Goal: Information Seeking & Learning: Learn about a topic

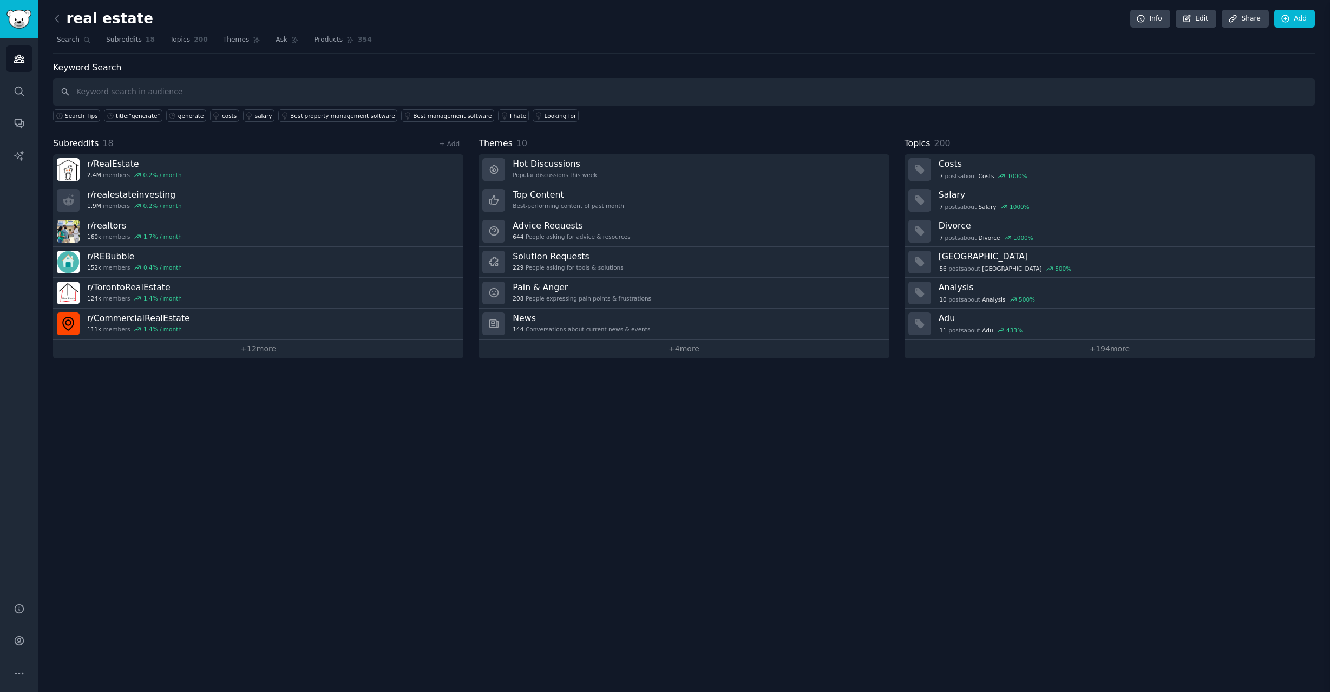
scroll to position [45, 0]
type input "dealcheck"
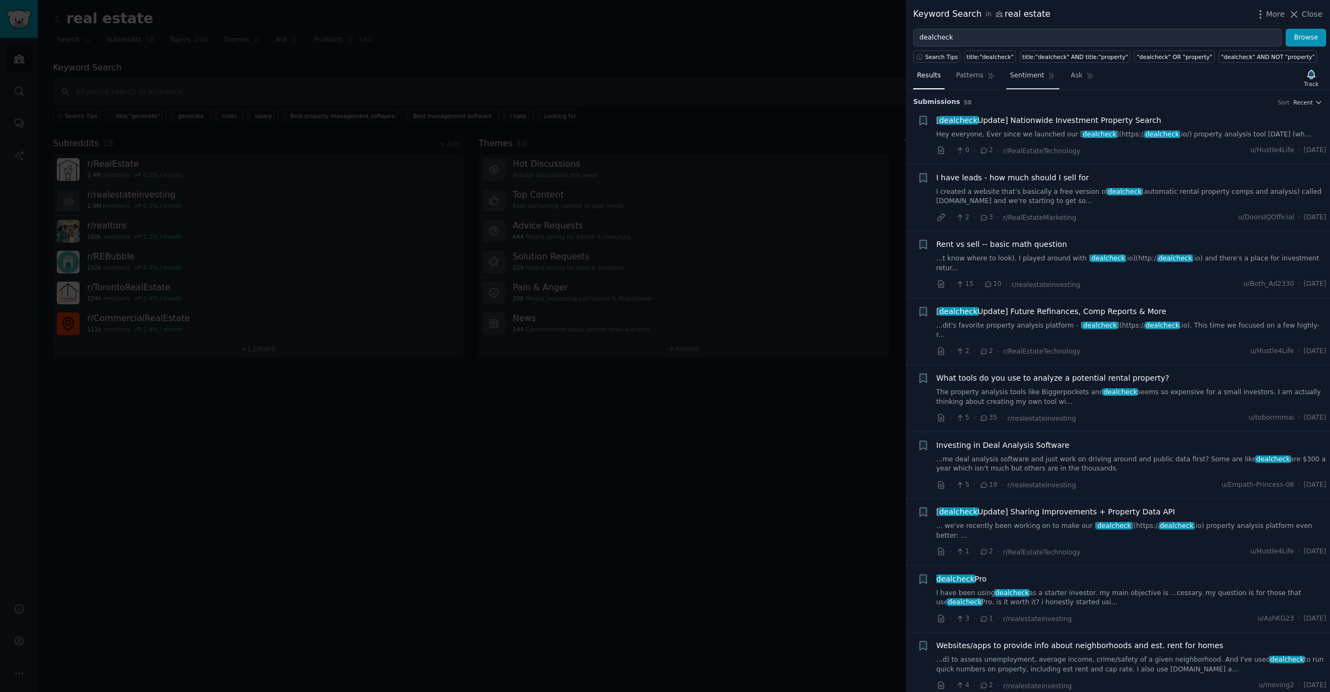
click at [1035, 82] on link "Sentiment" at bounding box center [1032, 78] width 53 height 22
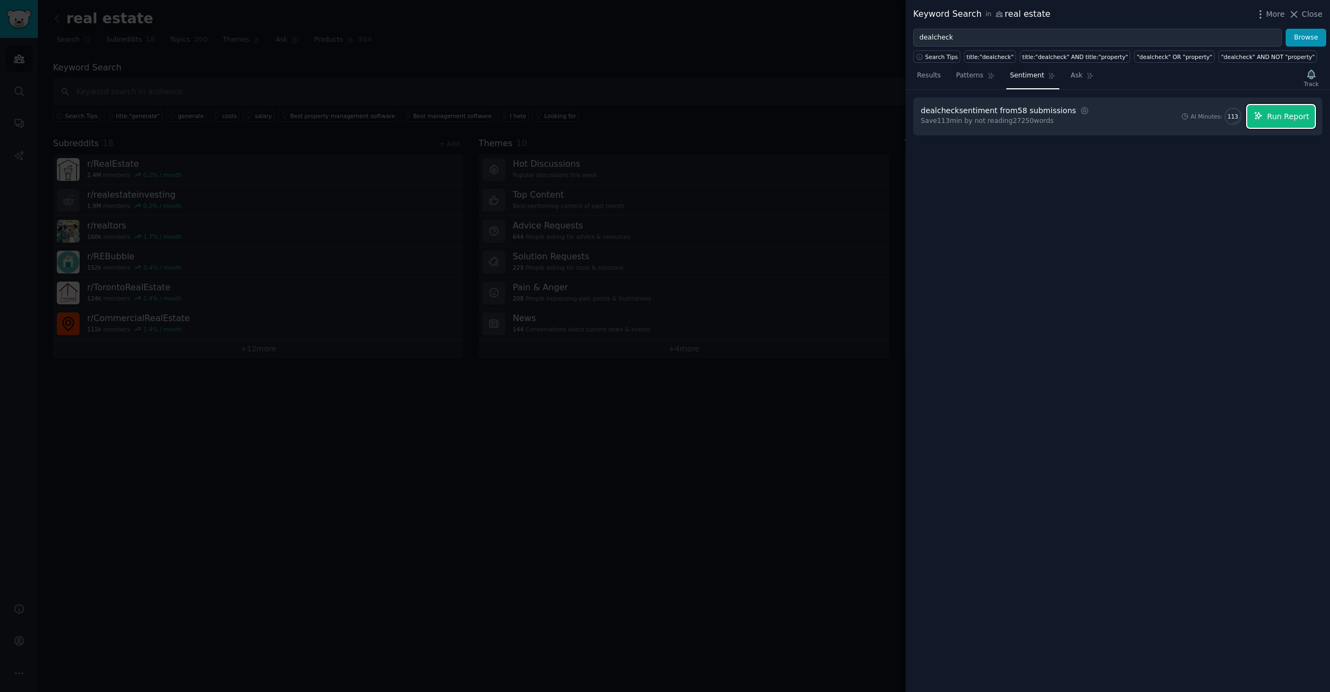
click at [1296, 115] on span "Run Report" at bounding box center [1288, 116] width 42 height 11
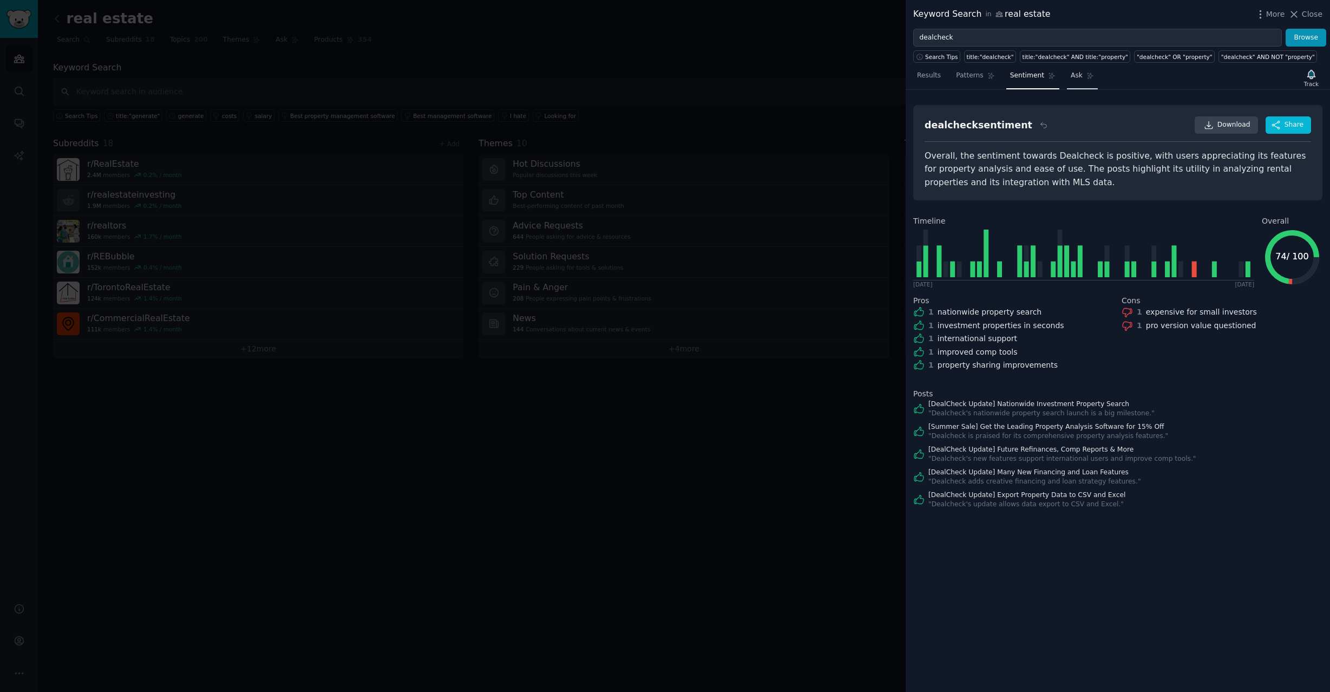
click at [1071, 75] on span "Ask" at bounding box center [1077, 76] width 12 height 10
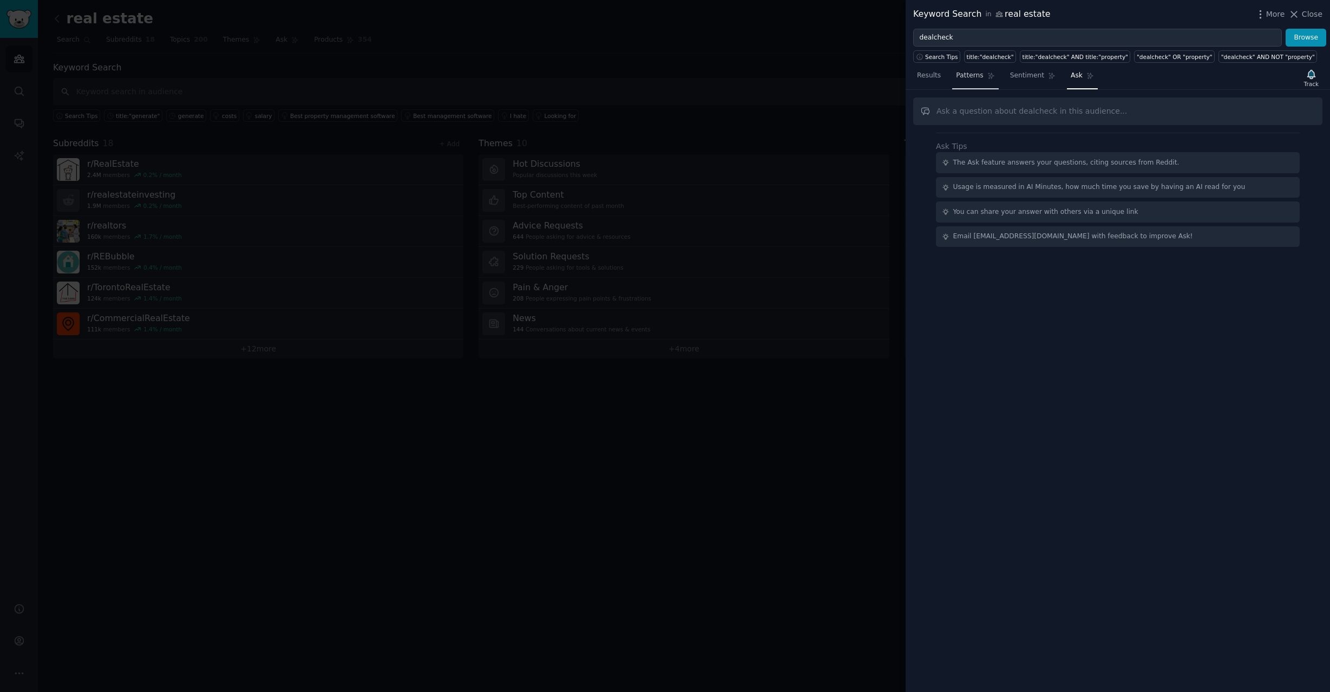
click at [984, 71] on link "Patterns" at bounding box center [975, 78] width 46 height 22
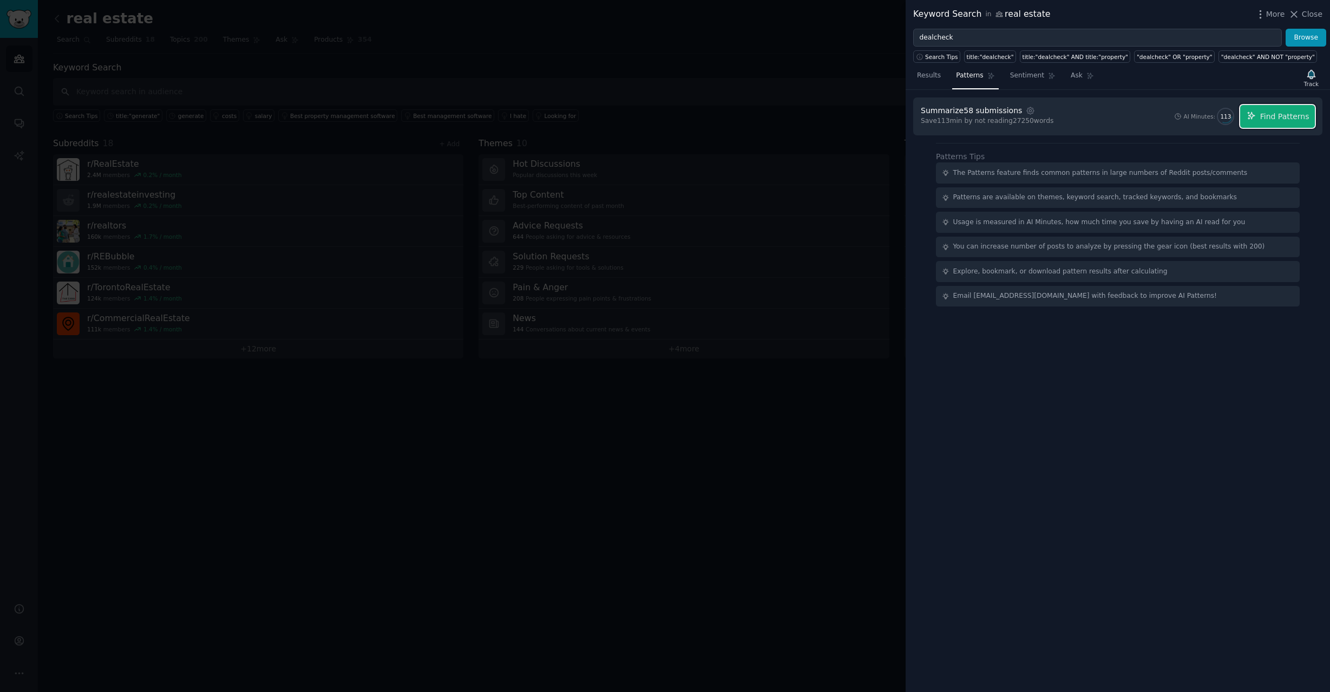
drag, startPoint x: 1294, startPoint y: 115, endPoint x: 1287, endPoint y: 128, distance: 14.0
click at [1293, 115] on span "Find Patterns" at bounding box center [1284, 116] width 49 height 11
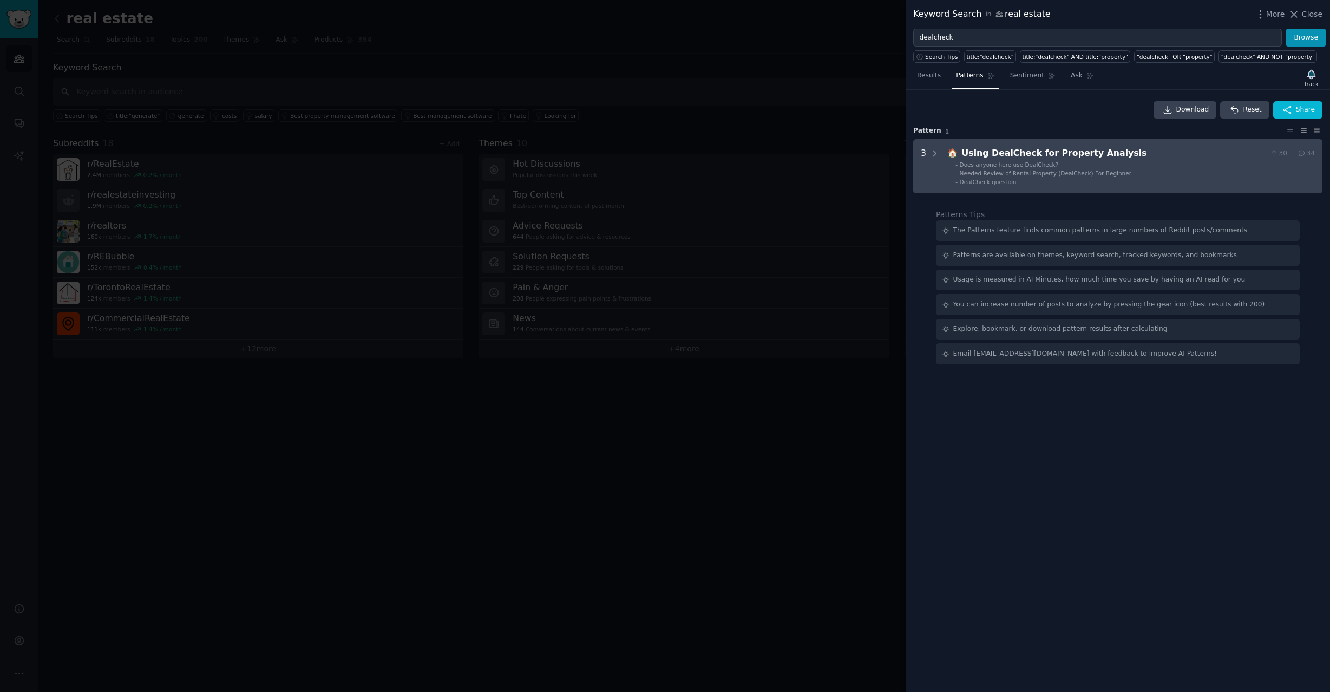
click at [1023, 172] on span "Needed Review of Rental Property (DealCheck) For Beginner" at bounding box center [1046, 173] width 172 height 6
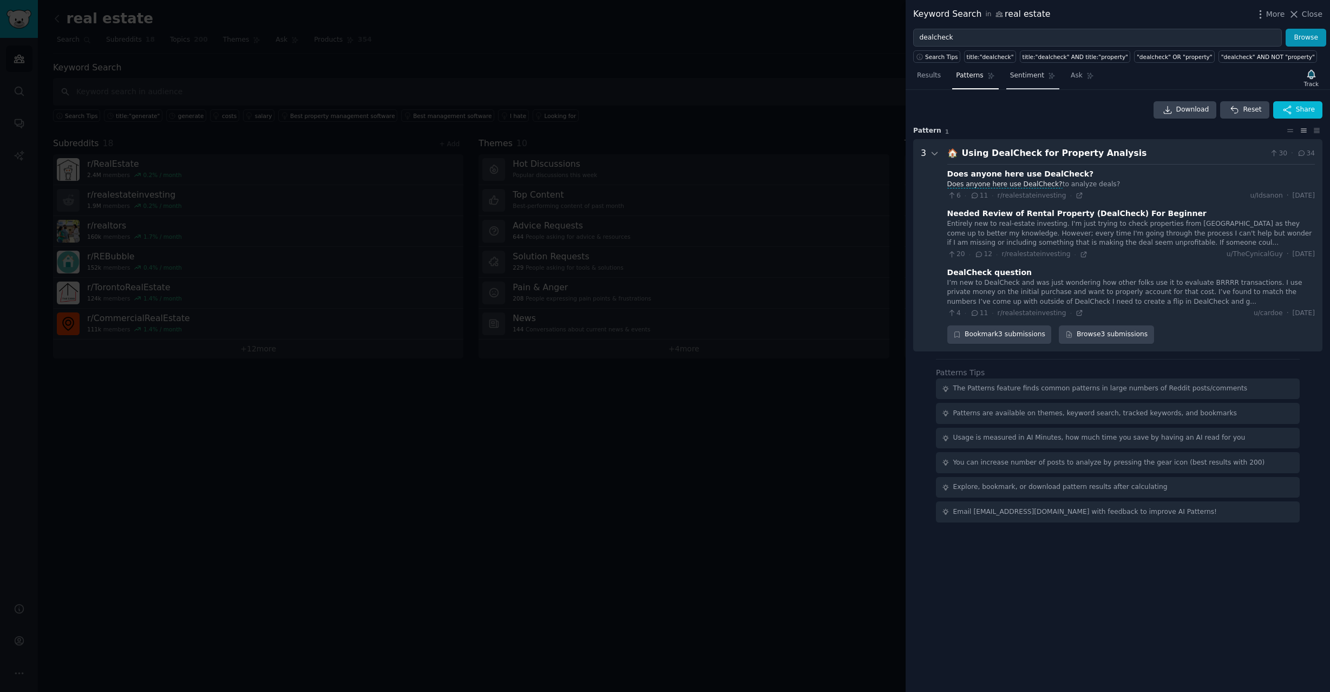
click at [1018, 73] on span "Sentiment" at bounding box center [1027, 76] width 34 height 10
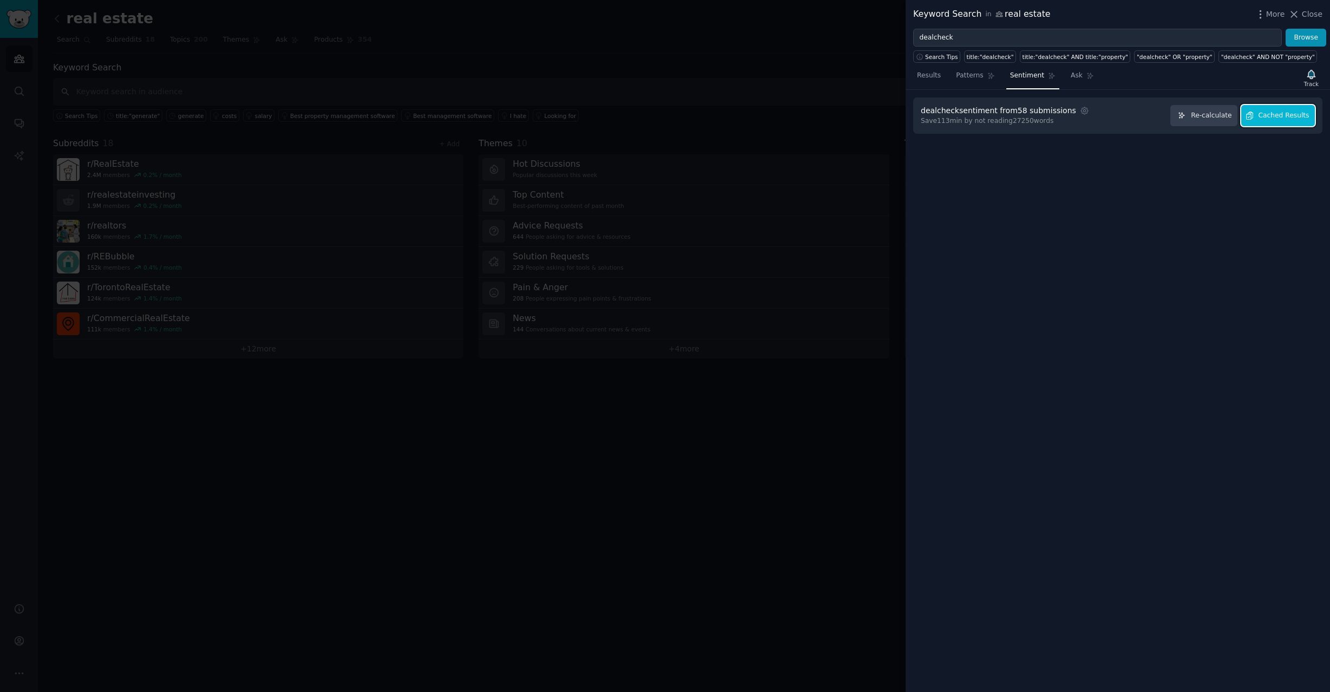
click at [1296, 116] on span "Cached Results" at bounding box center [1284, 116] width 51 height 10
